Goal: Navigation & Orientation: Find specific page/section

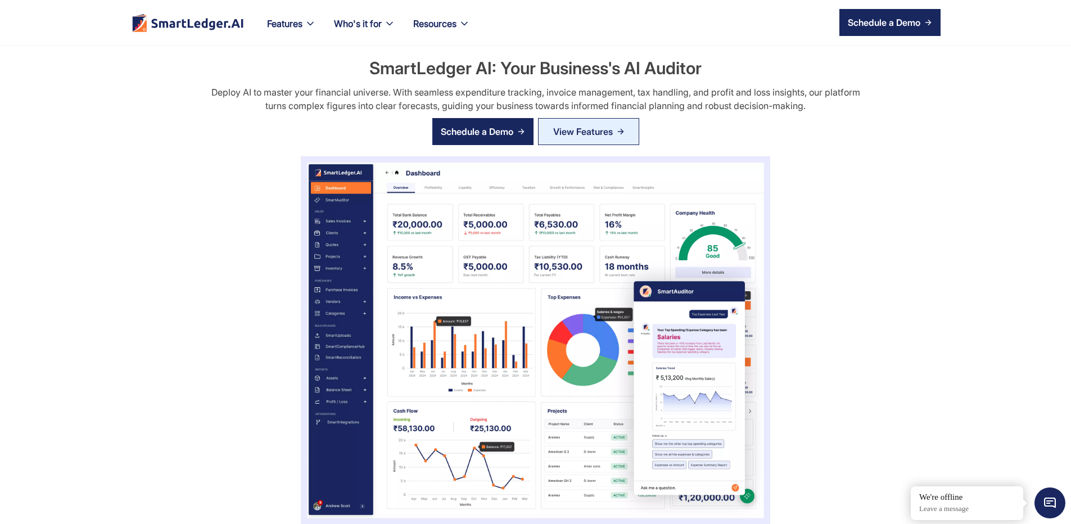
click at [131, 24] on img "home" at bounding box center [188, 22] width 114 height 19
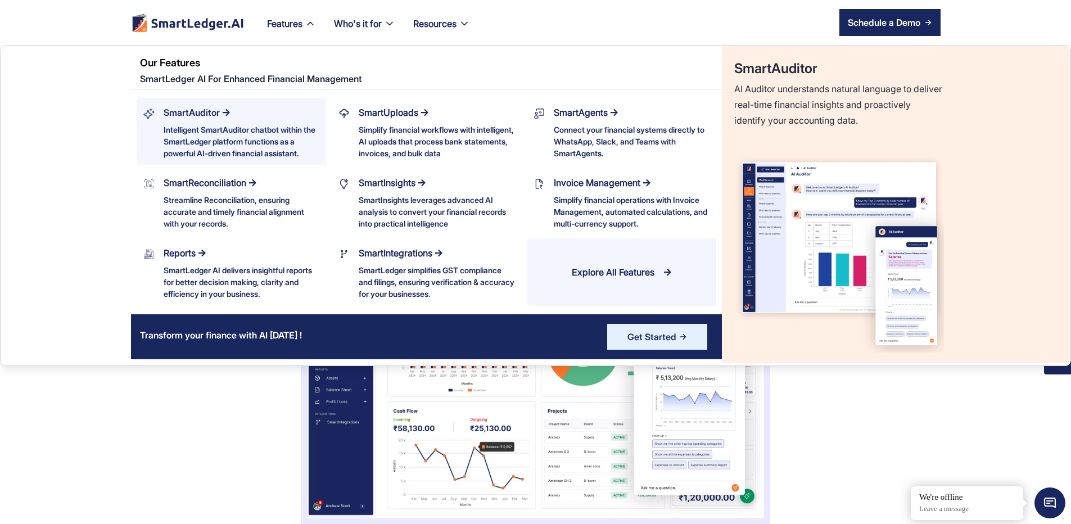
click at [164, 120] on div "SmartAuditor" at bounding box center [192, 113] width 56 height 16
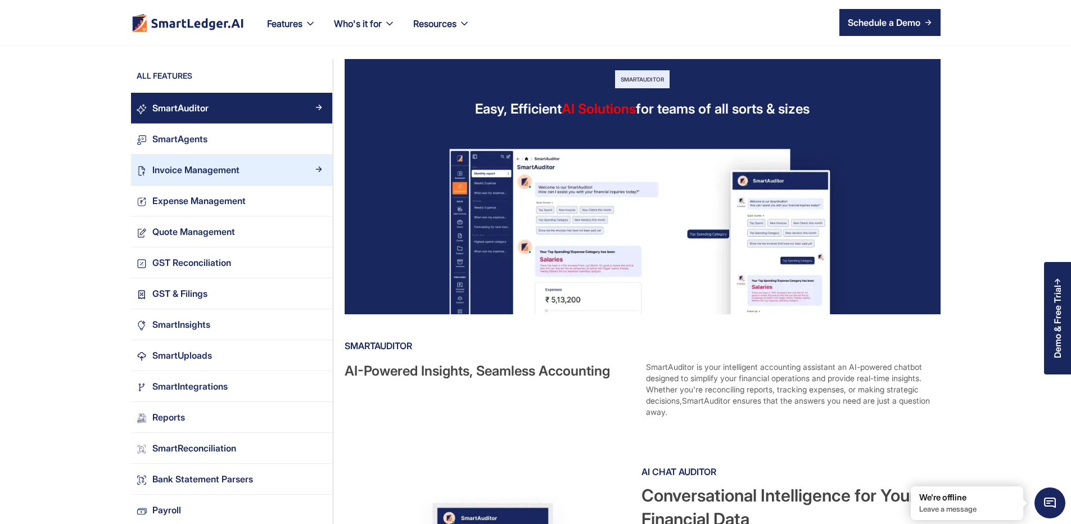
click at [187, 173] on div "Invoice Management" at bounding box center [236, 169] width 179 height 15
